Goal: Information Seeking & Learning: Find contact information

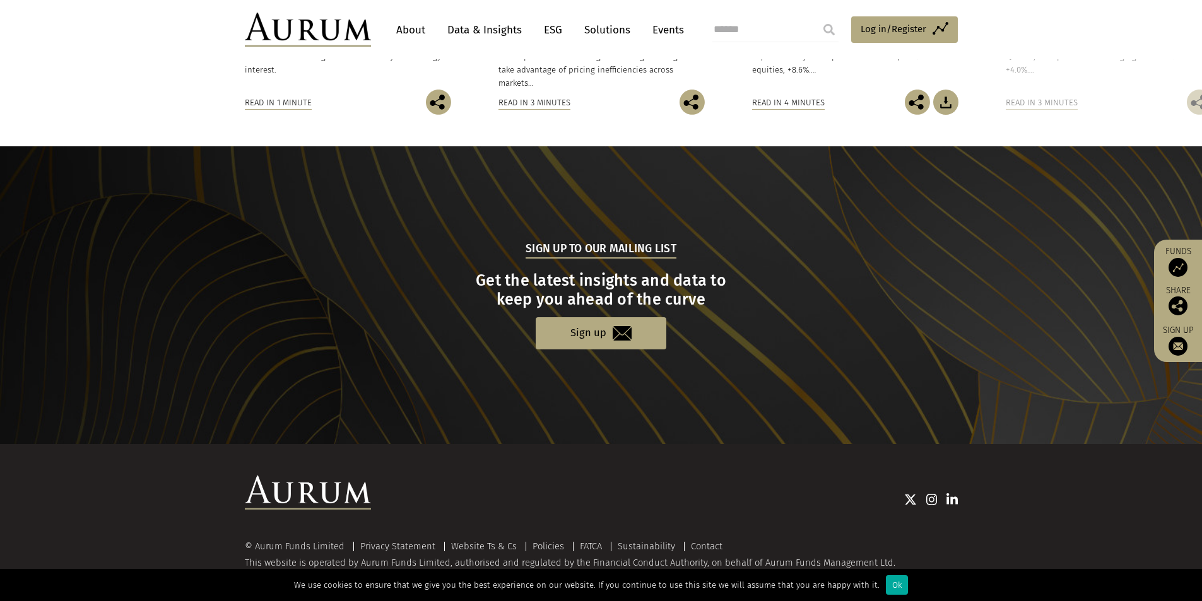
scroll to position [1165, 0]
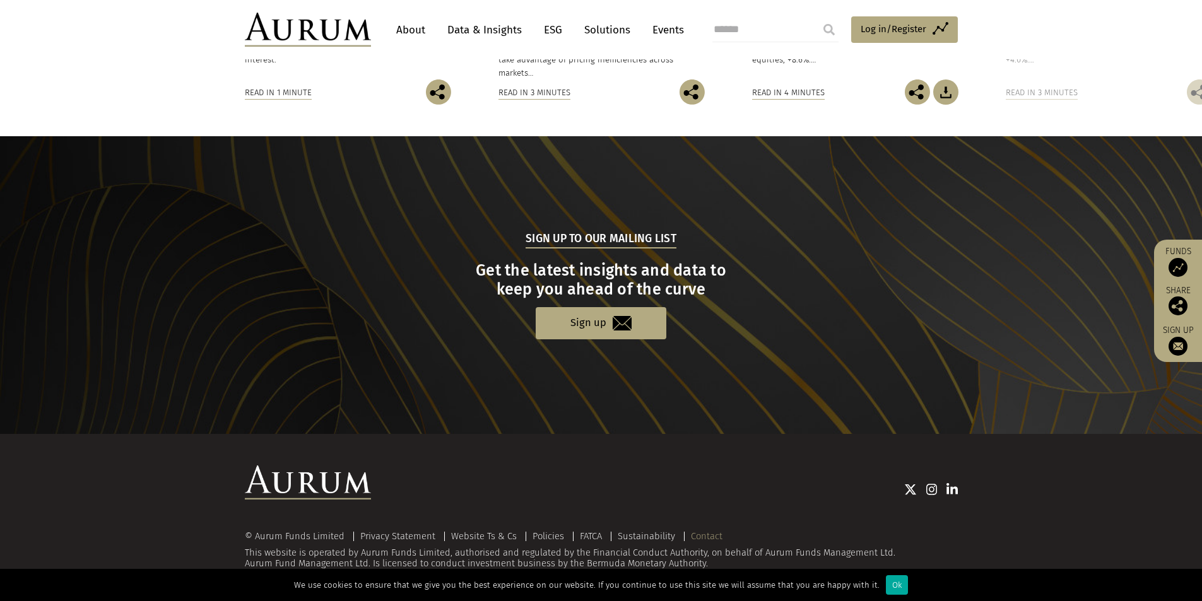
click at [717, 539] on link "Contact" at bounding box center [707, 536] width 32 height 11
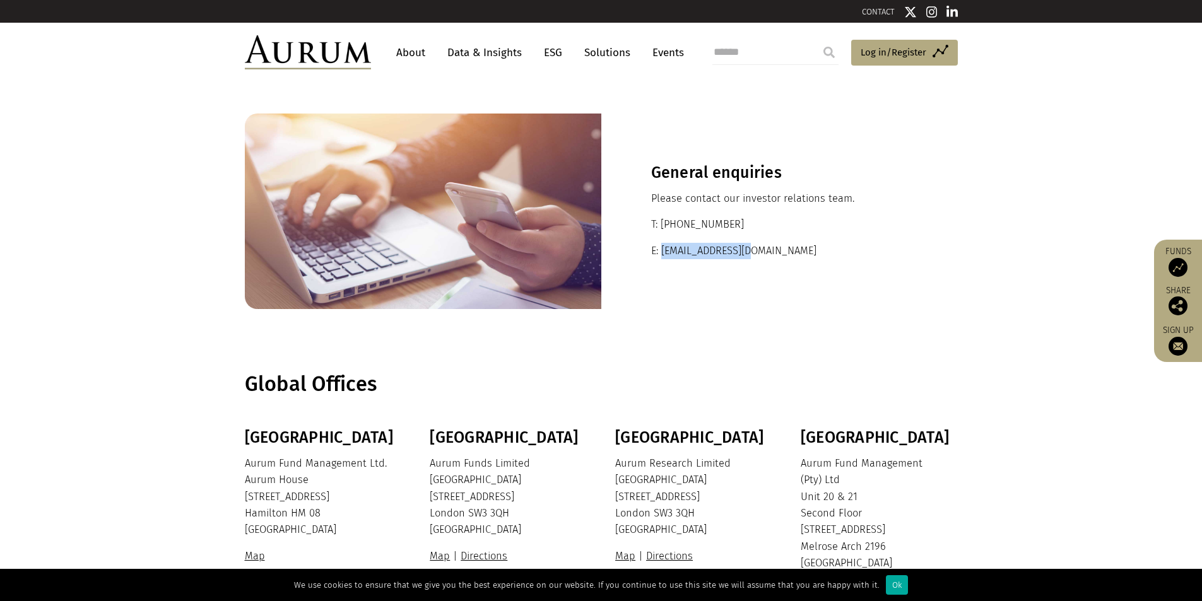
drag, startPoint x: 759, startPoint y: 254, endPoint x: 662, endPoint y: 259, distance: 96.7
click at [662, 259] on p "E: ir@aurumfunds.com" at bounding box center [779, 251] width 257 height 16
copy p "ir@aurumfunds.com"
